Goal: Register for event/course

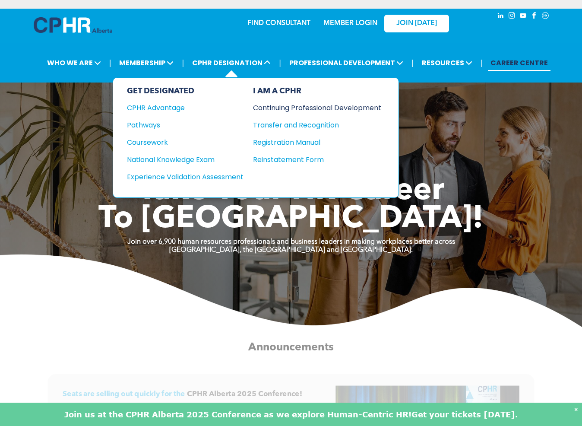
click at [299, 108] on div "Continuing Professional Development" at bounding box center [310, 107] width 115 height 11
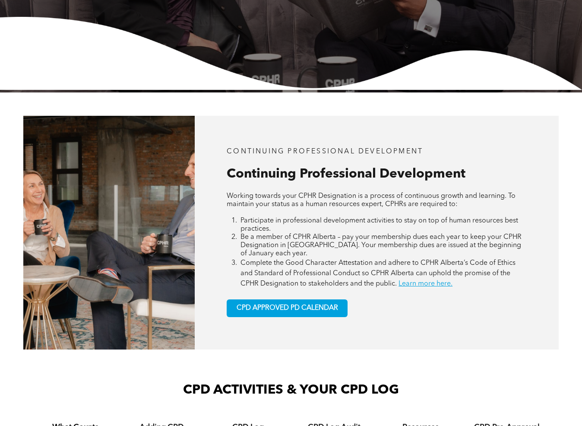
scroll to position [302, 0]
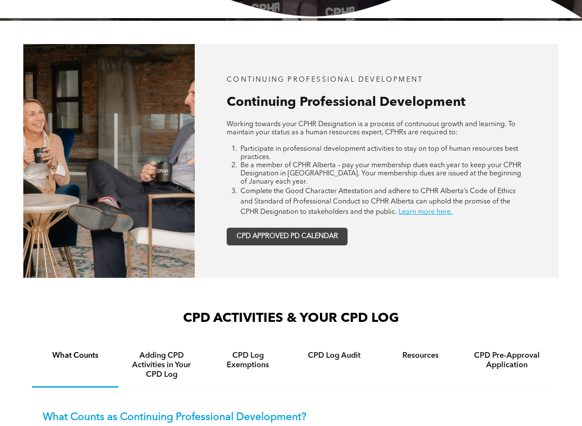
click at [308, 237] on span "CPD APPROVED PD CALENDAR" at bounding box center [288, 236] width 102 height 8
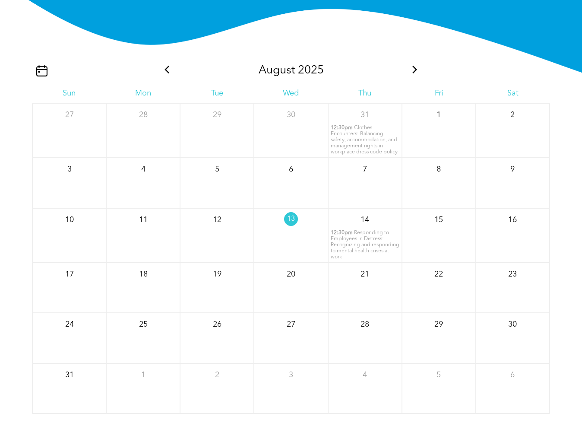
scroll to position [964, 0]
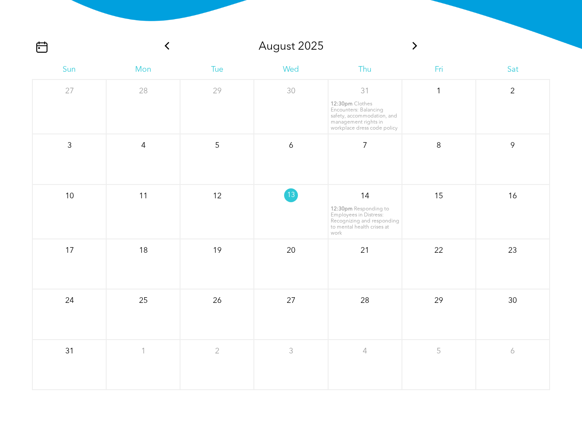
click at [357, 220] on span "Responding to Employees in Distress: Recognizing and responding to mental healt…" at bounding box center [365, 221] width 69 height 29
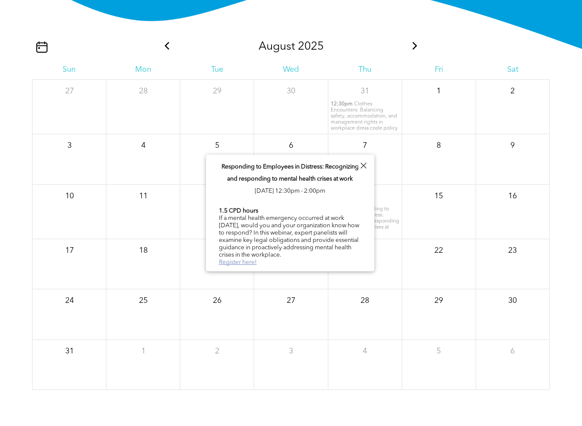
click at [252, 260] on link "Register here!" at bounding box center [238, 262] width 38 height 6
click at [361, 168] on div at bounding box center [364, 166] width 12 height 12
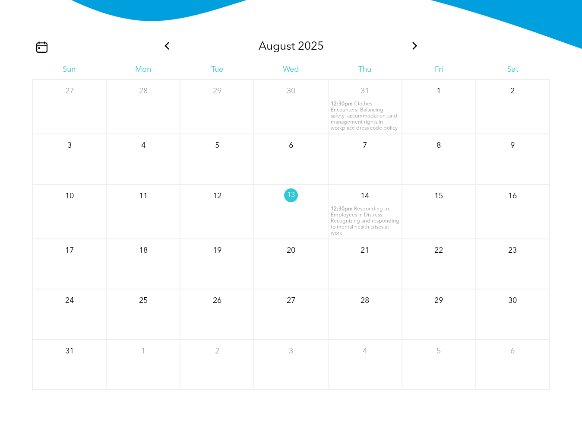
click at [413, 48] on icon at bounding box center [415, 46] width 11 height 8
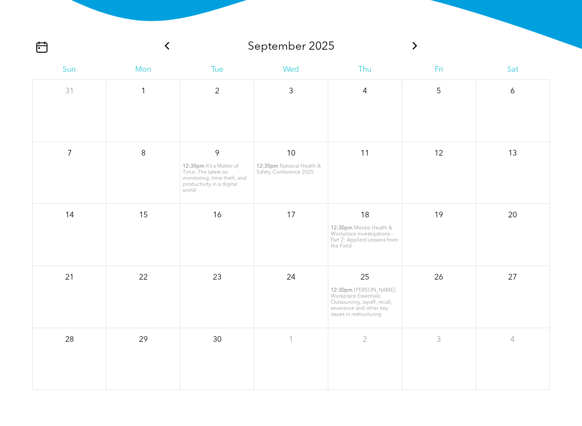
click at [413, 49] on icon at bounding box center [415, 46] width 11 height 8
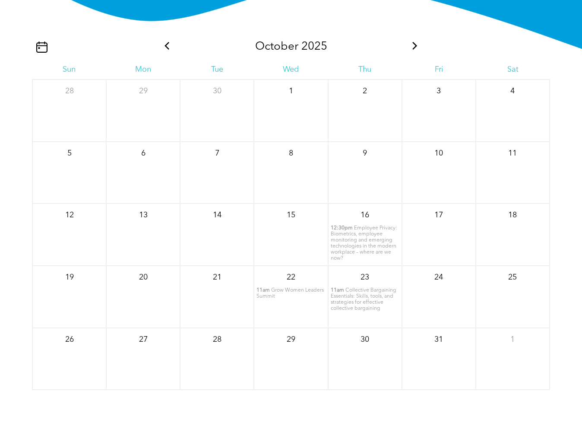
click at [358, 302] on span "Collective Bargaining Essentials: Skills, tools, and strategies for effective c…" at bounding box center [364, 299] width 66 height 23
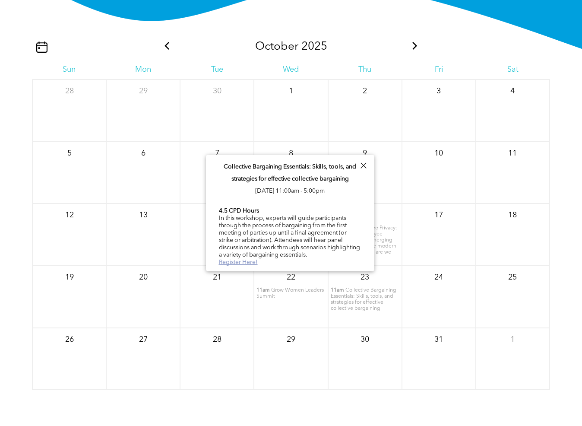
click at [252, 261] on link "Register Here!" at bounding box center [238, 262] width 39 height 6
click at [360, 165] on div at bounding box center [364, 166] width 12 height 12
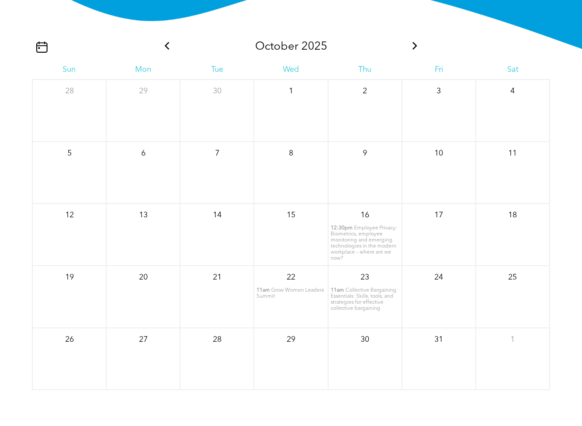
click at [413, 51] on span at bounding box center [415, 46] width 11 height 13
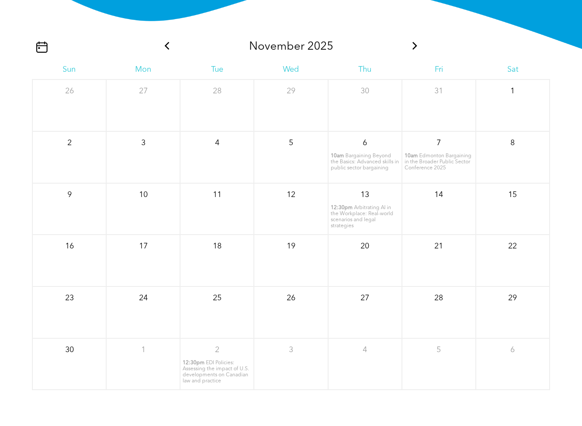
click at [413, 51] on span at bounding box center [415, 46] width 11 height 13
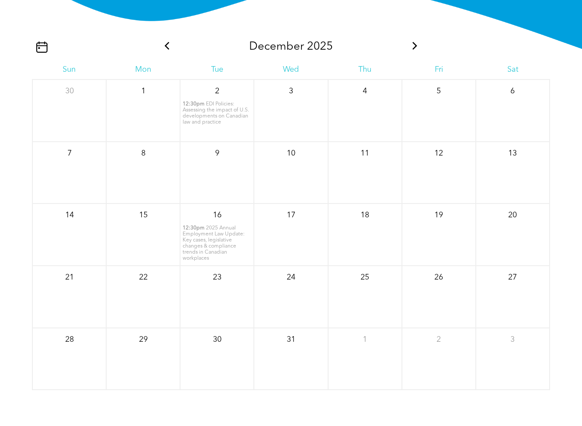
click at [415, 49] on icon at bounding box center [415, 46] width 5 height 8
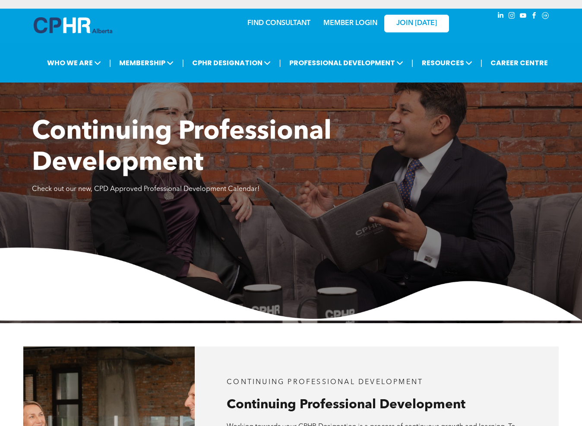
scroll to position [0, 0]
click at [363, 25] on link "MEMBER LOGIN" at bounding box center [351, 23] width 54 height 7
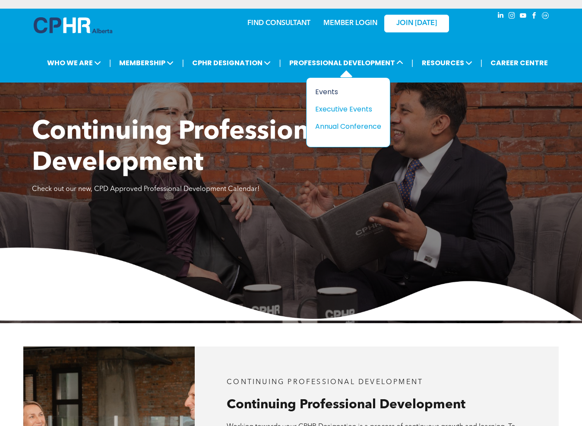
click at [317, 90] on div "Events" at bounding box center [345, 91] width 60 height 11
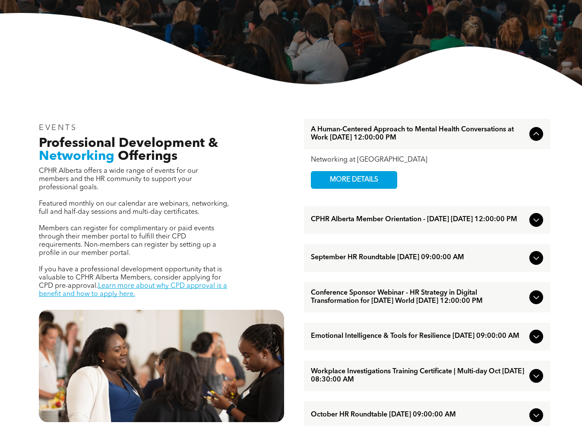
scroll to position [259, 0]
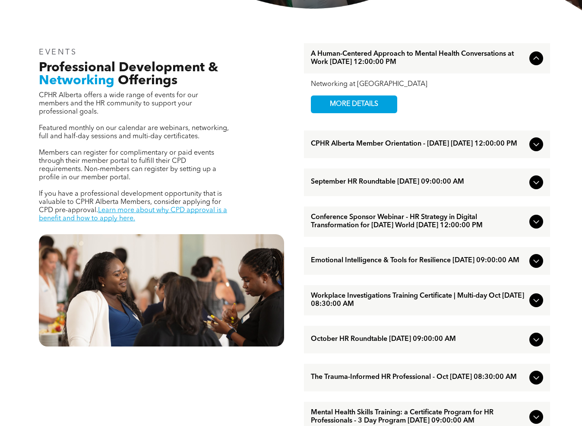
click at [541, 227] on icon at bounding box center [536, 221] width 10 height 10
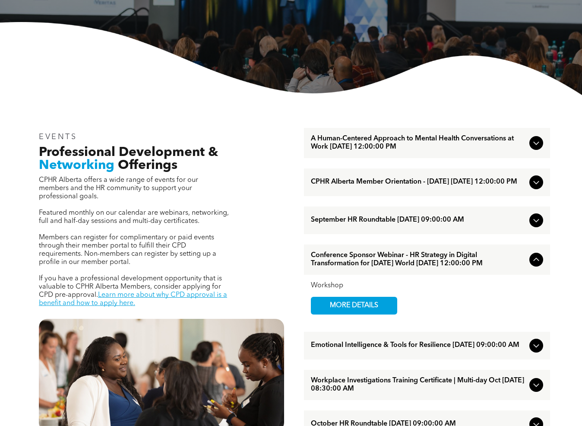
scroll to position [173, 0]
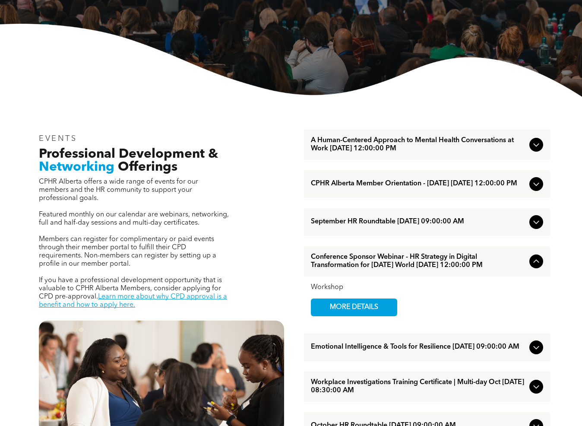
click at [534, 267] on icon at bounding box center [536, 261] width 10 height 10
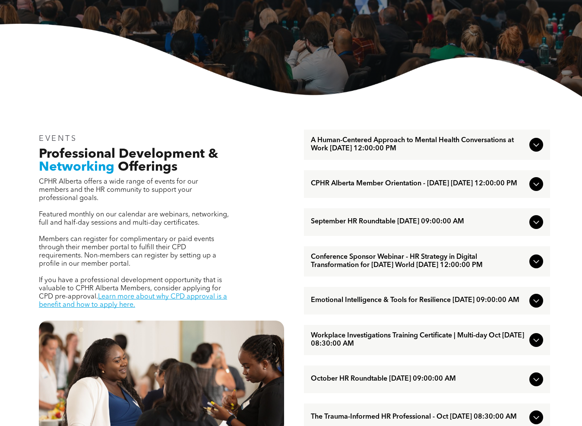
click at [534, 147] on icon at bounding box center [536, 145] width 10 height 10
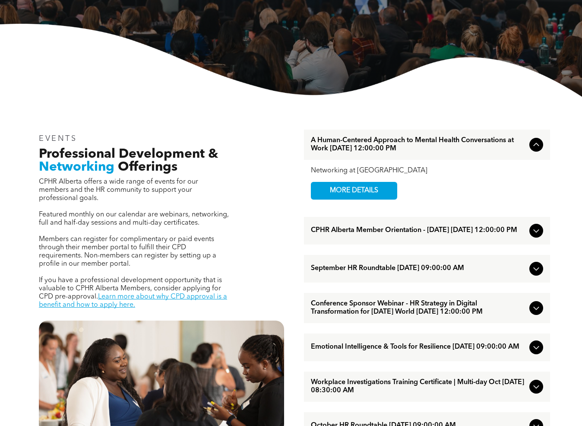
click at [534, 147] on icon at bounding box center [536, 145] width 10 height 10
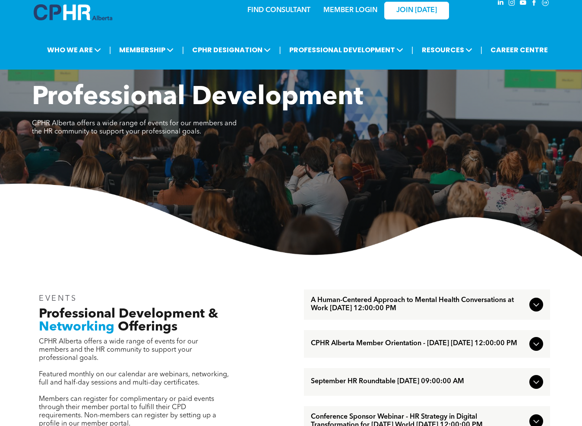
scroll to position [0, 0]
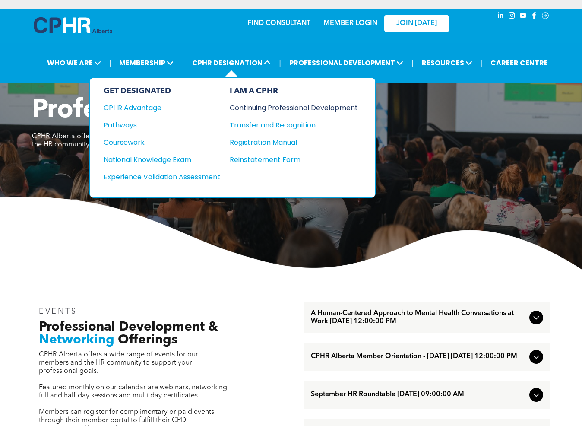
click at [265, 109] on div "Continuing Professional Development" at bounding box center [287, 107] width 115 height 11
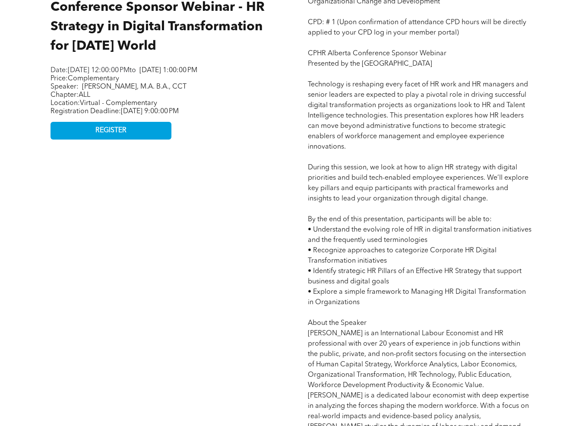
scroll to position [302, 0]
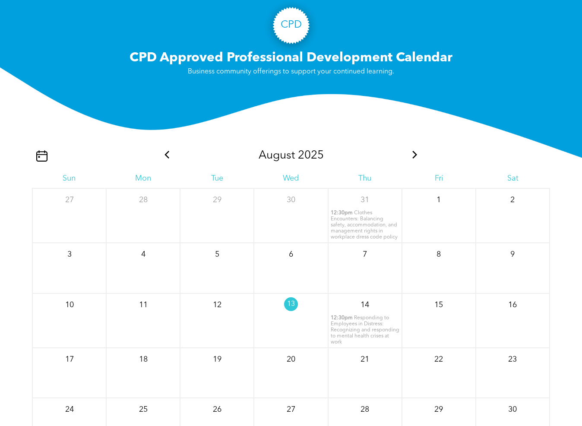
scroll to position [864, 0]
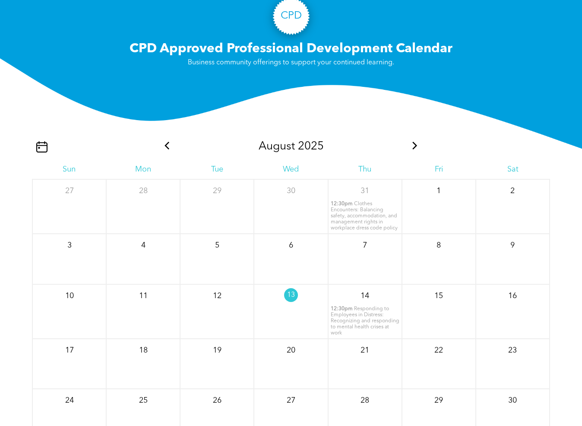
click at [375, 325] on span "Responding to Employees in Distress: Recognizing and responding to mental healt…" at bounding box center [365, 320] width 69 height 29
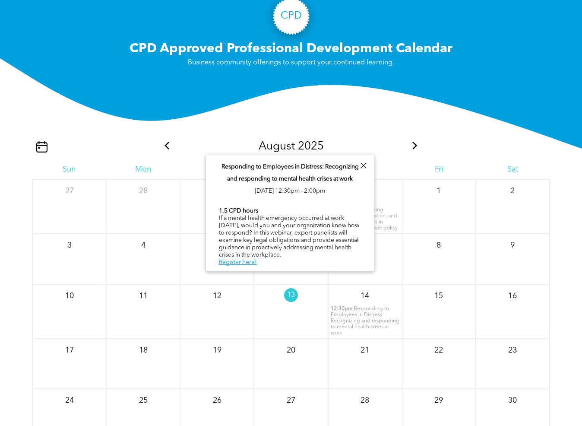
click at [382, 121] on div "August 2025 Sun Mon Tue Wed Thu Fri Sat 27 28 29 30 31" at bounding box center [291, 302] width 518 height 376
click at [415, 148] on icon at bounding box center [415, 146] width 5 height 8
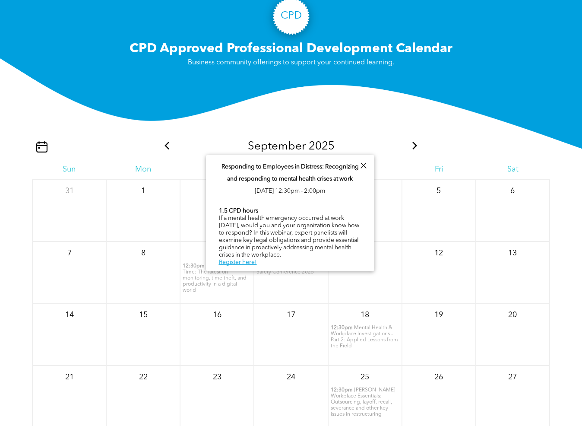
click at [367, 164] on div at bounding box center [364, 166] width 12 height 12
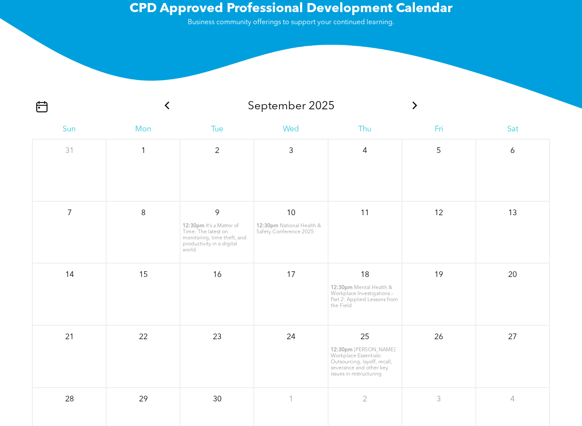
scroll to position [950, 0]
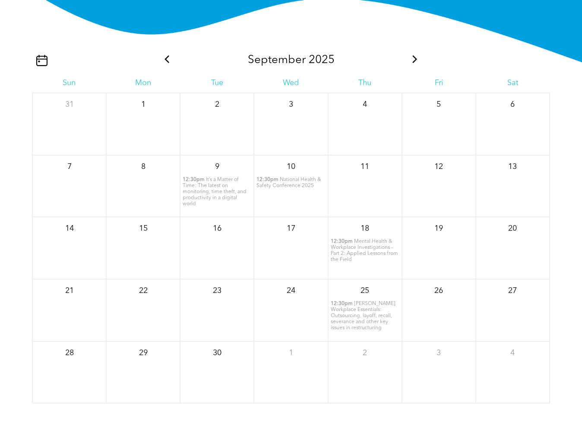
click at [375, 325] on span "Lancaster’s Workplace Essentials: Outsourcing, layoff, recall, severance and ot…" at bounding box center [363, 315] width 65 height 29
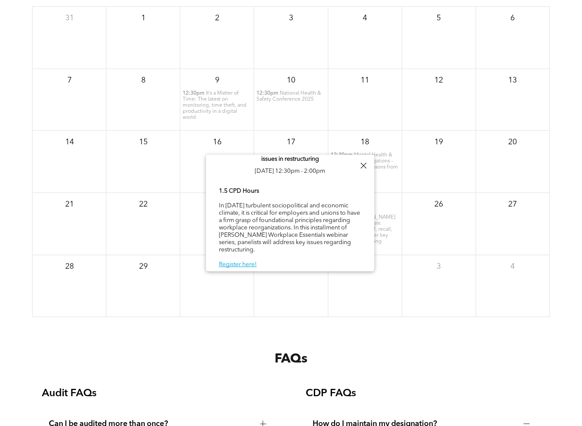
scroll to position [0, 0]
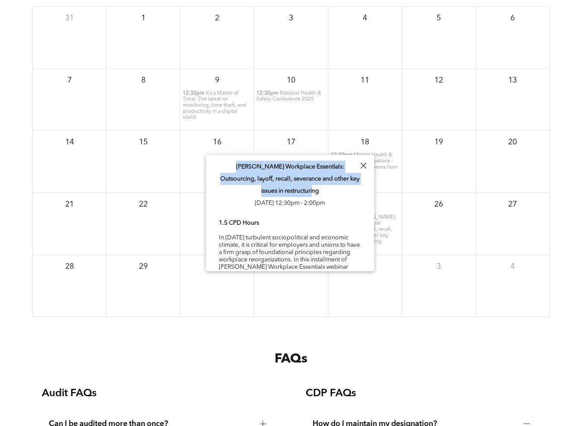
drag, startPoint x: 223, startPoint y: 166, endPoint x: 321, endPoint y: 192, distance: 101.0
click at [321, 192] on p "Lancaster’s Workplace Essentials: Outsourcing, layoff, recall, severance and ot…" at bounding box center [290, 185] width 143 height 48
copy span "Lancaster’s Workplace Essentials: Outsourcing, layoff, recall, severance and ot…"
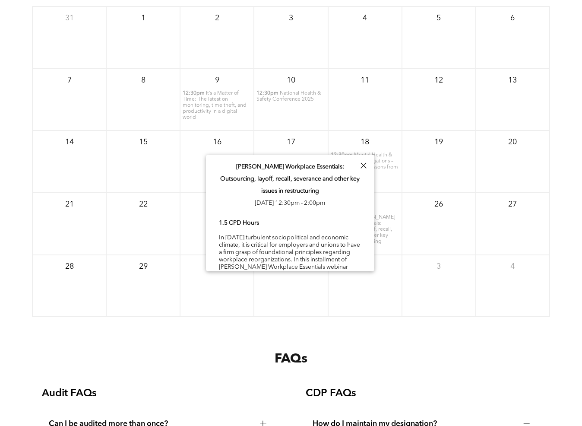
click at [362, 165] on div at bounding box center [364, 166] width 12 height 12
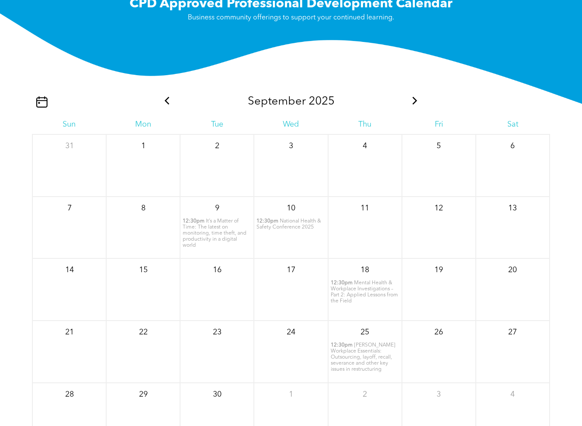
scroll to position [907, 0]
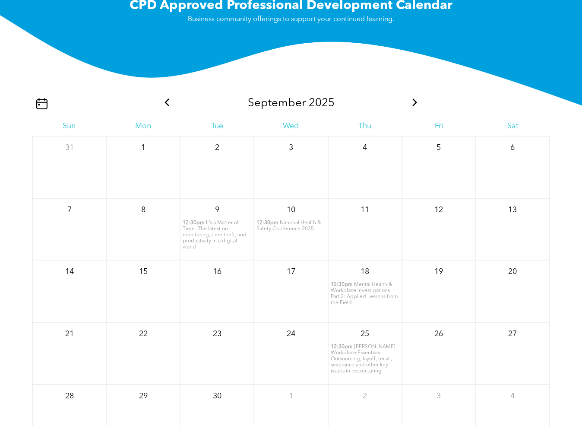
click at [410, 104] on icon at bounding box center [415, 103] width 11 height 8
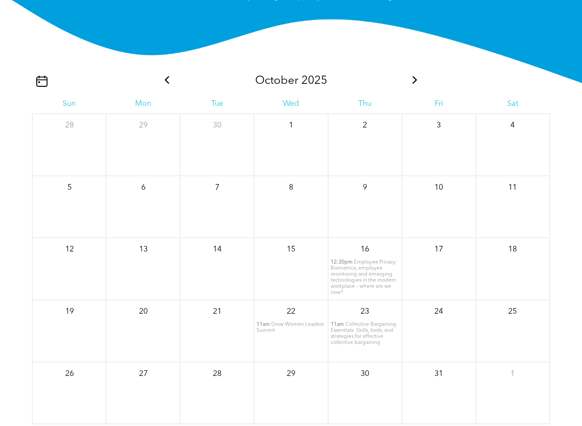
scroll to position [950, 0]
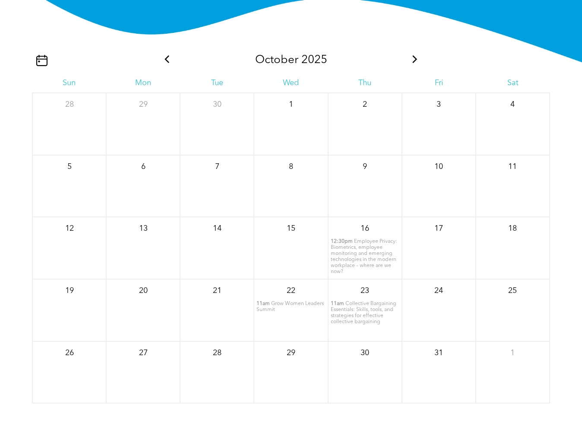
click at [366, 308] on span "Collective Bargaining Essentials: Skills, tools, and strategies for effective c…" at bounding box center [364, 312] width 66 height 23
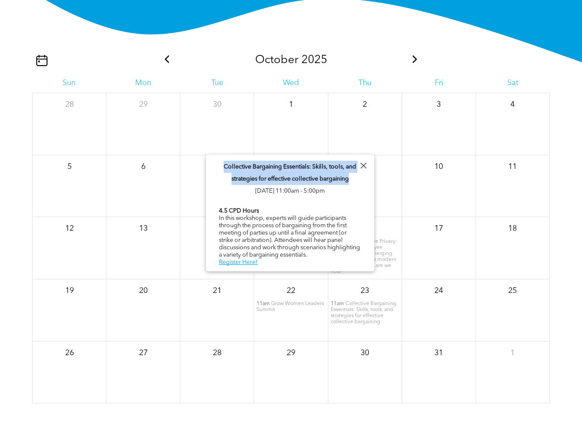
drag, startPoint x: 223, startPoint y: 165, endPoint x: 352, endPoint y: 178, distance: 129.7
click at [352, 178] on p "Collective Bargaining Essentials: Skills, tools, and strategies for effective c…" at bounding box center [290, 179] width 143 height 36
copy span "Collective Bargaining Essentials: Skills, tools, and strategies for effective c…"
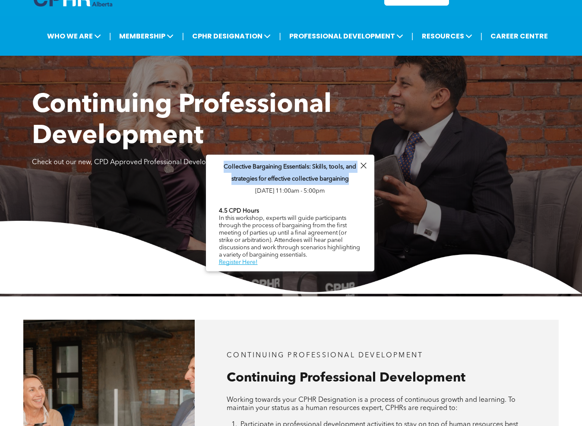
scroll to position [0, 0]
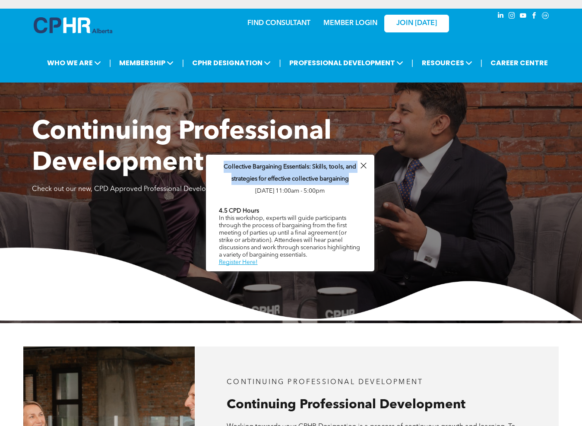
click at [70, 28] on img at bounding box center [73, 25] width 79 height 16
